Goal: Task Accomplishment & Management: Use online tool/utility

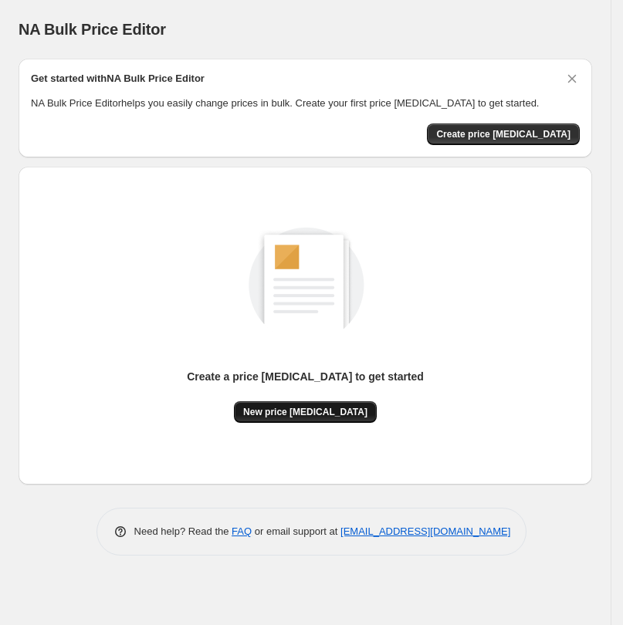
click at [325, 406] on span "New price change job" at bounding box center [305, 412] width 124 height 12
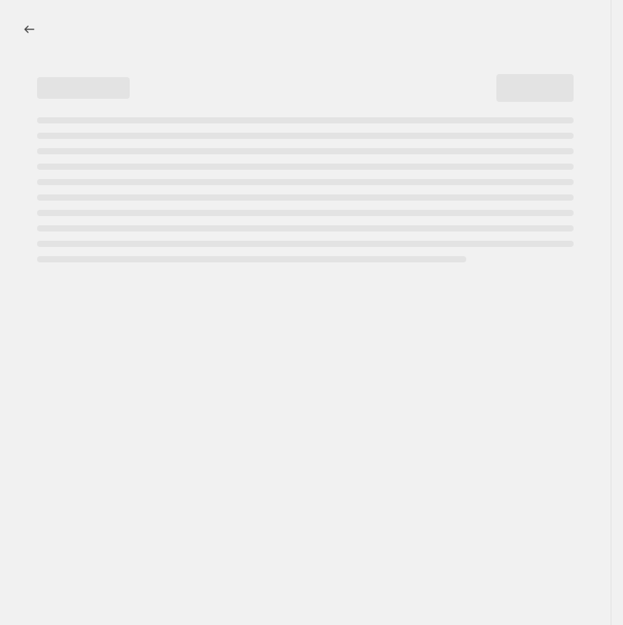
select select "percentage"
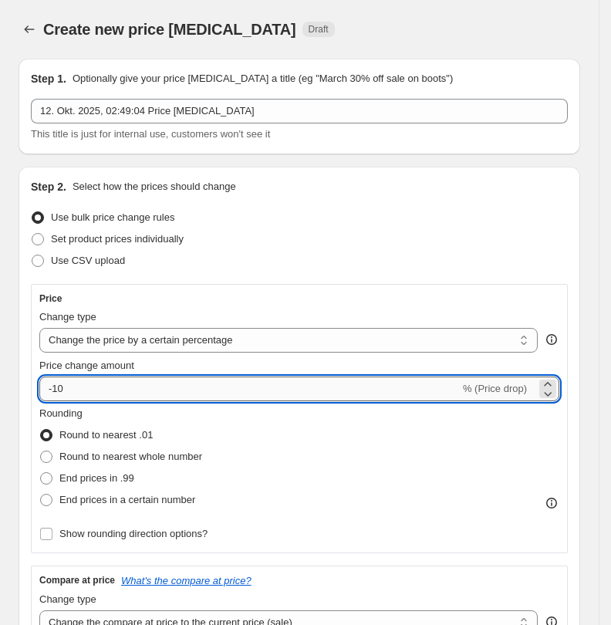
click at [134, 391] on input "-10" at bounding box center [249, 389] width 421 height 25
type input "-1"
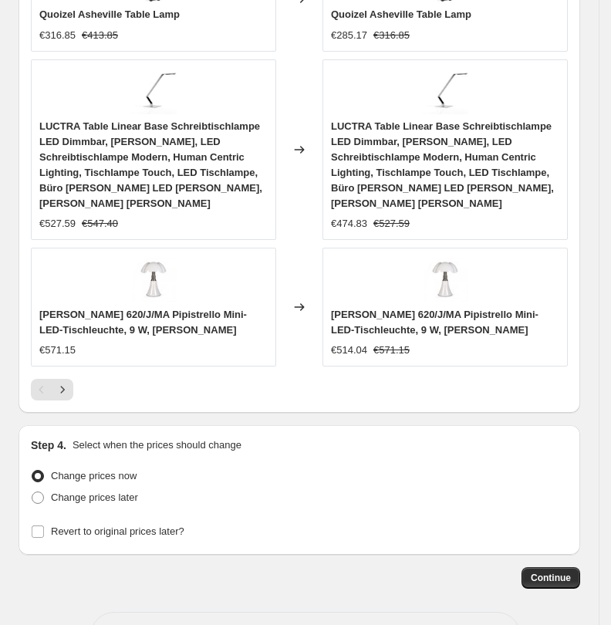
scroll to position [1440, 0]
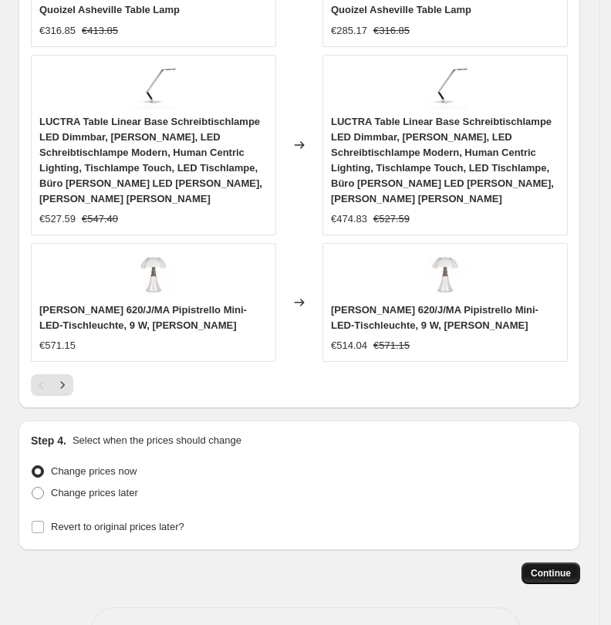
type input "-41"
click at [546, 567] on span "Continue" at bounding box center [551, 573] width 40 height 12
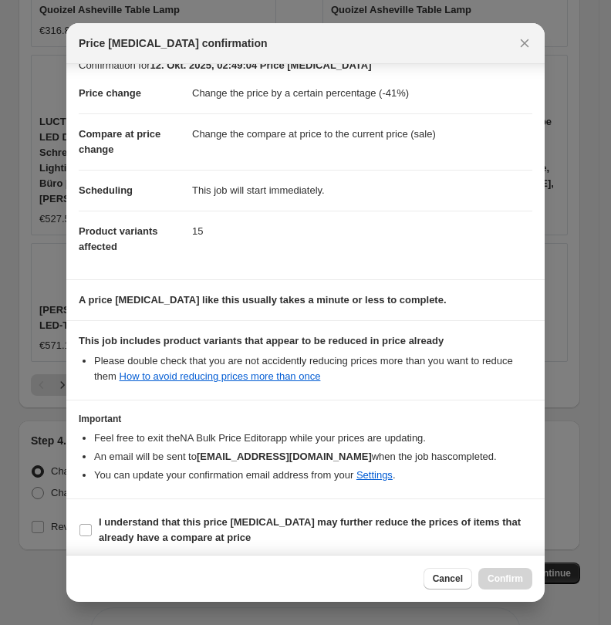
scroll to position [28, 0]
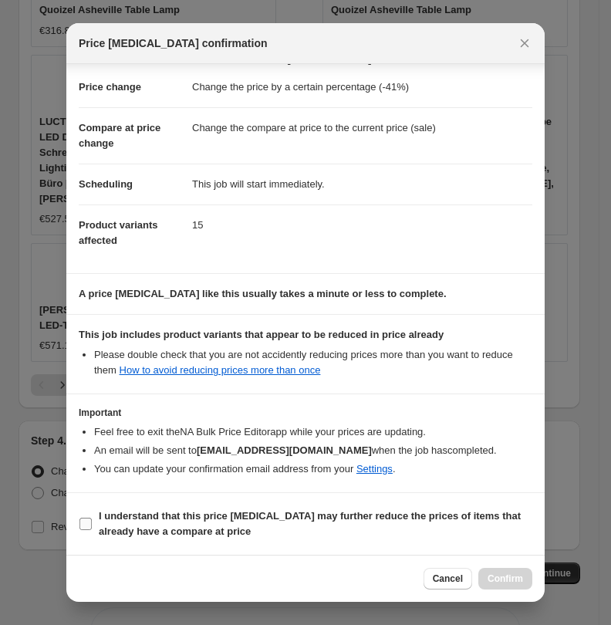
click at [367, 510] on b "I understand that this price change job may further reduce the prices of items …" at bounding box center [310, 523] width 422 height 27
click at [92, 518] on input "I understand that this price change job may further reduce the prices of items …" at bounding box center [85, 524] width 12 height 12
checkbox input "true"
click at [499, 573] on span "Confirm" at bounding box center [506, 579] width 36 height 12
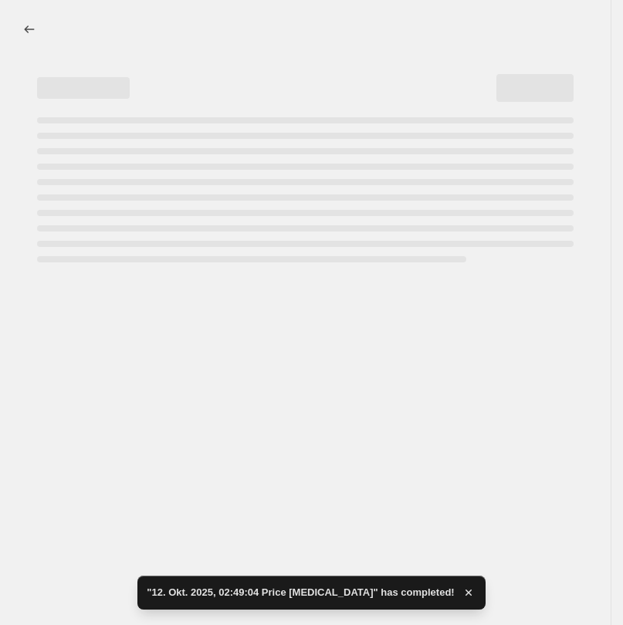
select select "percentage"
